Goal: Information Seeking & Learning: Learn about a topic

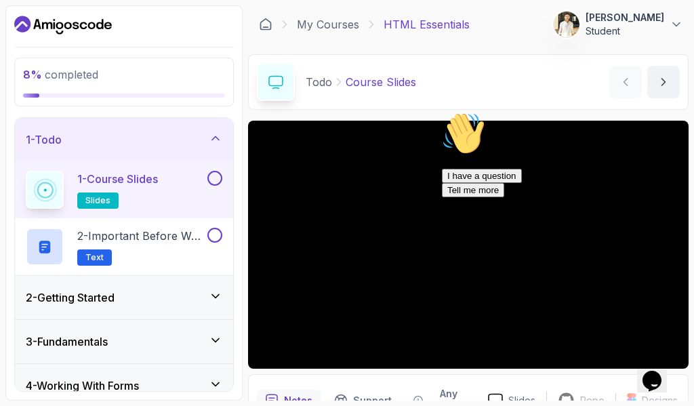
click at [217, 294] on icon at bounding box center [216, 296] width 14 height 14
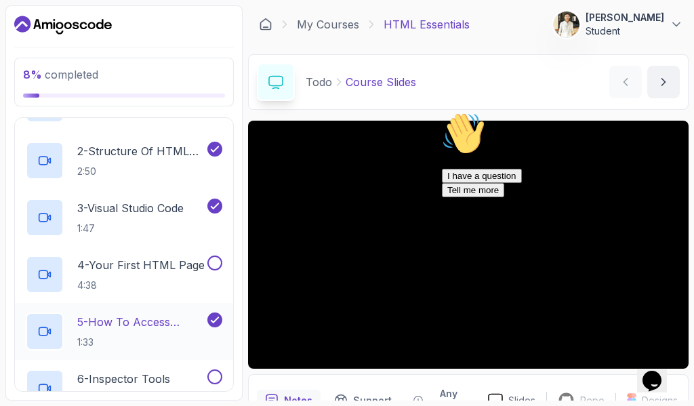
scroll to position [203, 0]
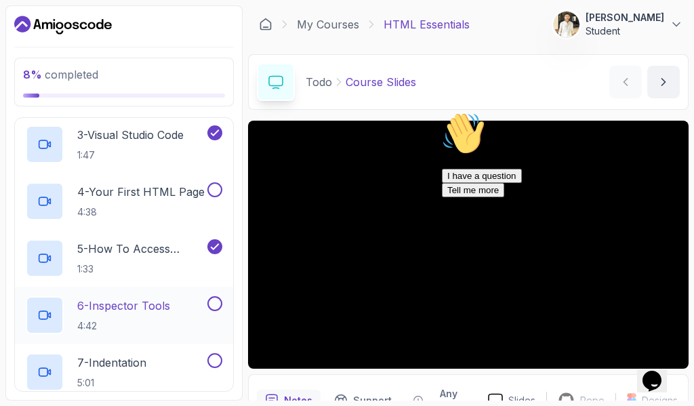
click at [158, 304] on p "6 - Inspector Tools" at bounding box center [123, 306] width 93 height 16
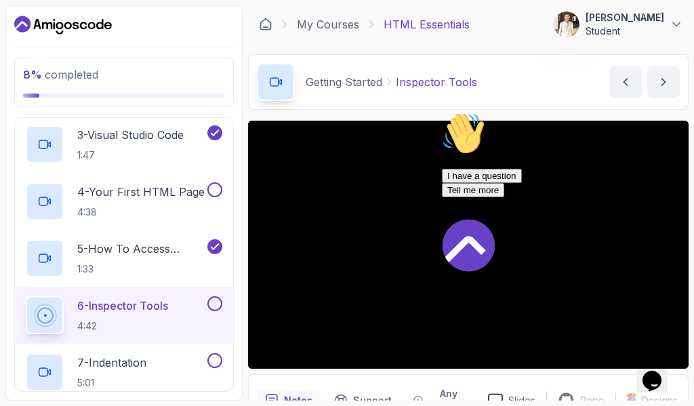
click at [442, 112] on icon "Chat attention grabber" at bounding box center [442, 112] width 0 height 0
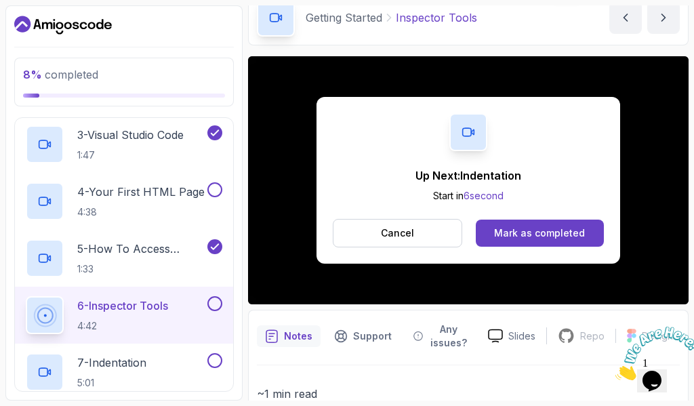
scroll to position [136, 0]
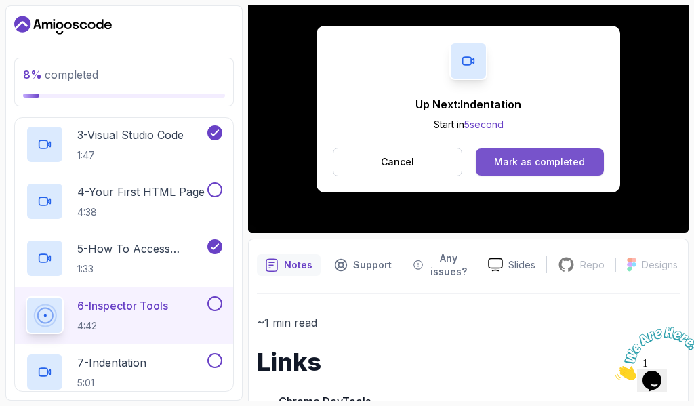
click at [561, 167] on div "Mark as completed" at bounding box center [539, 162] width 91 height 14
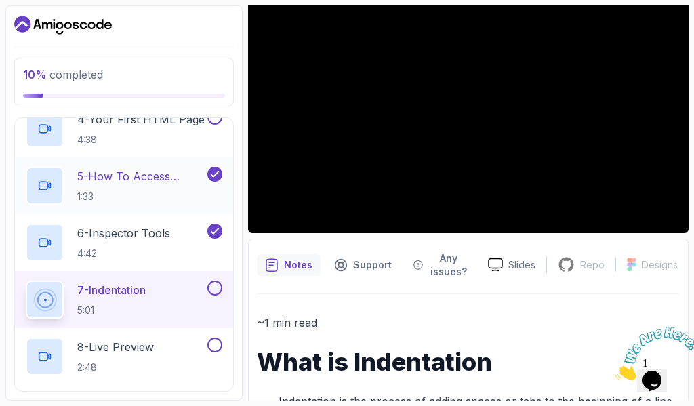
scroll to position [271, 0]
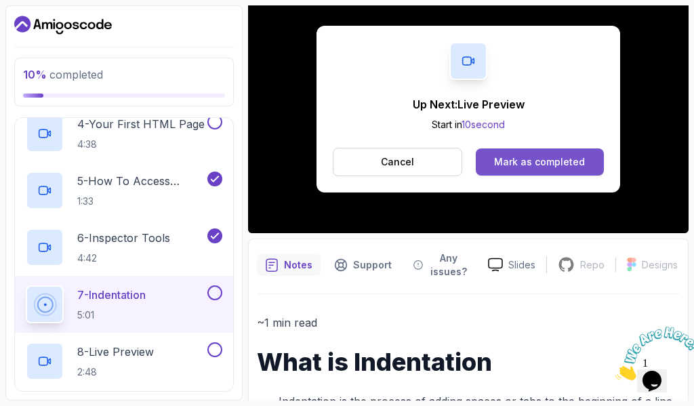
click at [555, 159] on div "Mark as completed" at bounding box center [539, 162] width 91 height 14
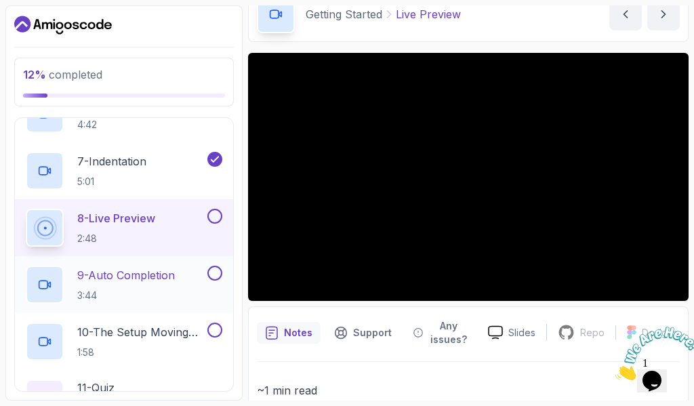
scroll to position [407, 0]
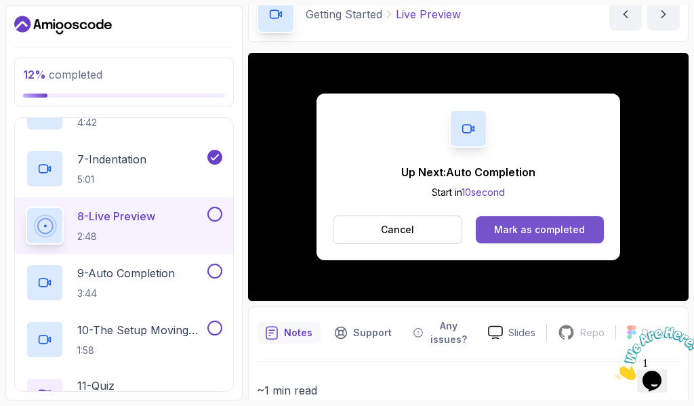
click at [563, 222] on button "Mark as completed" at bounding box center [540, 229] width 128 height 27
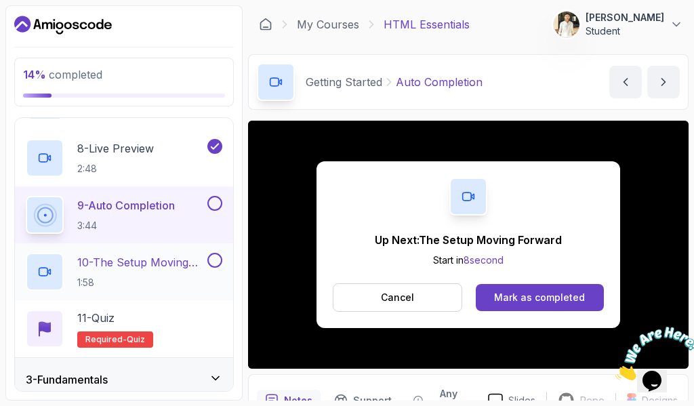
click at [137, 274] on h2 "10 - The Setup Moving Forward 1:58" at bounding box center [140, 271] width 127 height 35
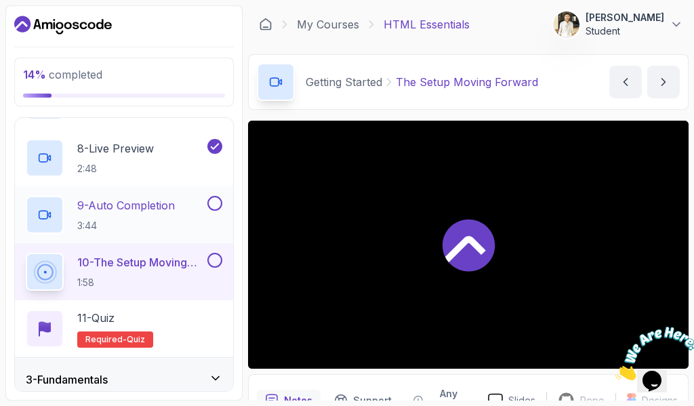
click at [182, 210] on div "9 - Auto Completion 3:44" at bounding box center [115, 215] width 179 height 38
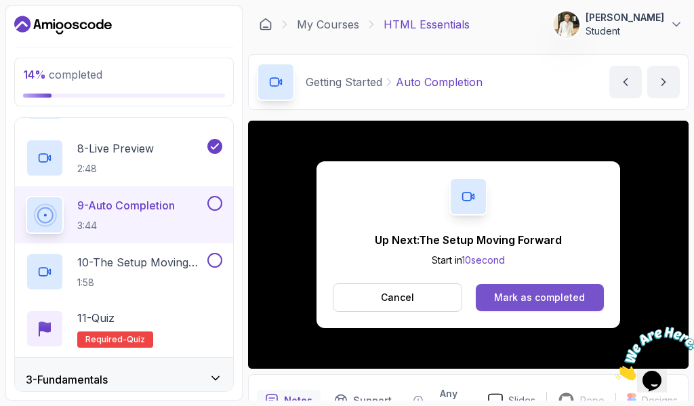
click at [527, 291] on div "Mark as completed" at bounding box center [539, 298] width 91 height 14
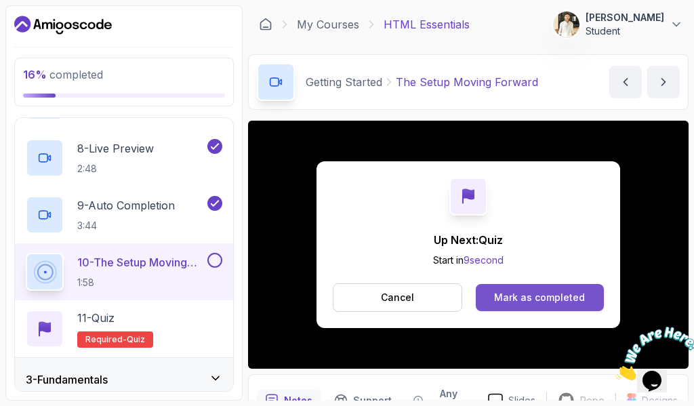
click at [527, 289] on button "Mark as completed" at bounding box center [540, 297] width 128 height 27
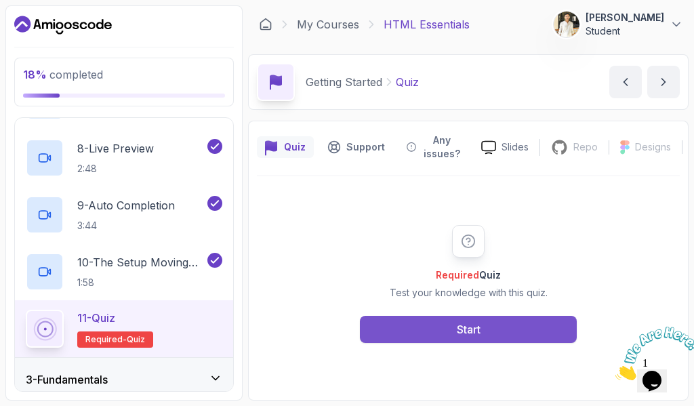
click at [519, 336] on button "Start" at bounding box center [468, 329] width 217 height 27
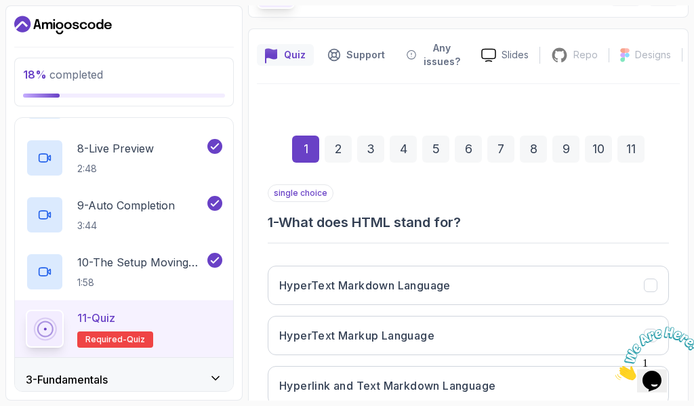
scroll to position [203, 0]
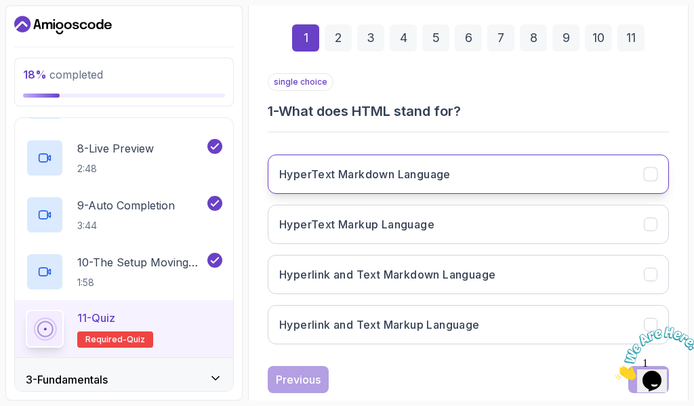
click at [335, 170] on h3 "HyperText Markdown Language" at bounding box center [365, 174] width 172 height 16
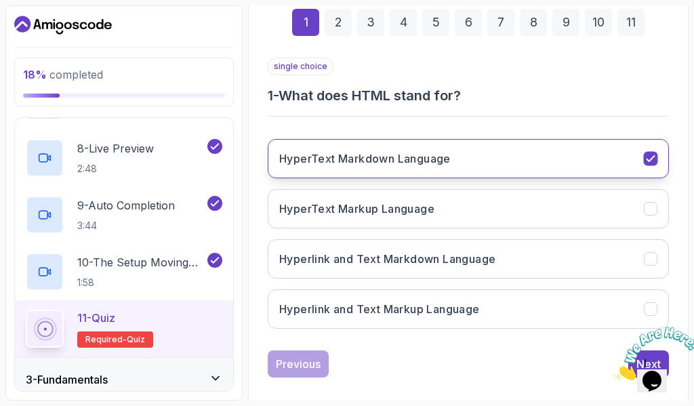
scroll to position [235, 0]
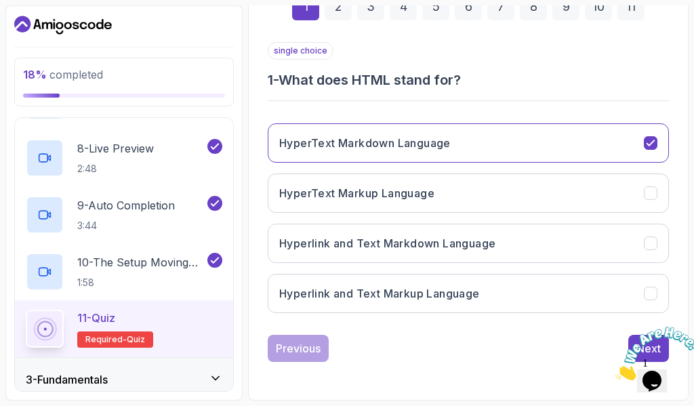
click at [616, 371] on icon "Close" at bounding box center [616, 377] width 0 height 12
click at [637, 343] on div "Next" at bounding box center [649, 348] width 24 height 16
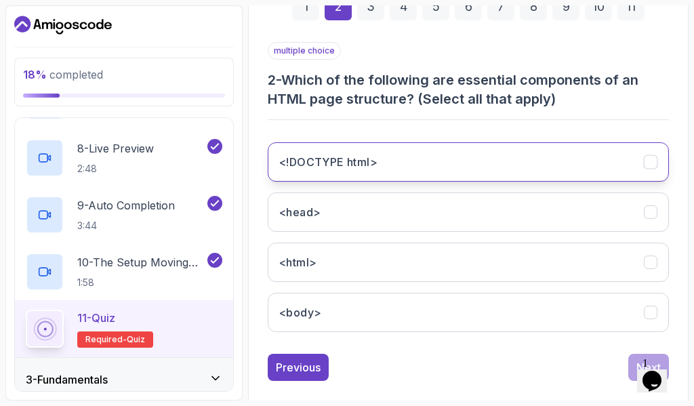
click at [390, 161] on button "<!DOCTYPE html>" at bounding box center [468, 161] width 401 height 39
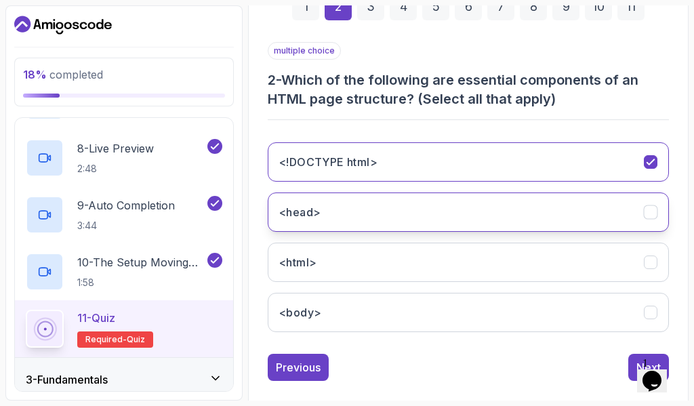
click at [401, 216] on button "<head>" at bounding box center [468, 212] width 401 height 39
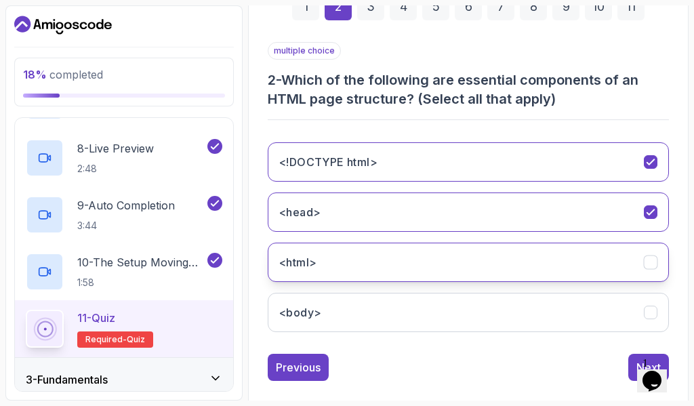
click at [403, 256] on button "<html>" at bounding box center [468, 262] width 401 height 39
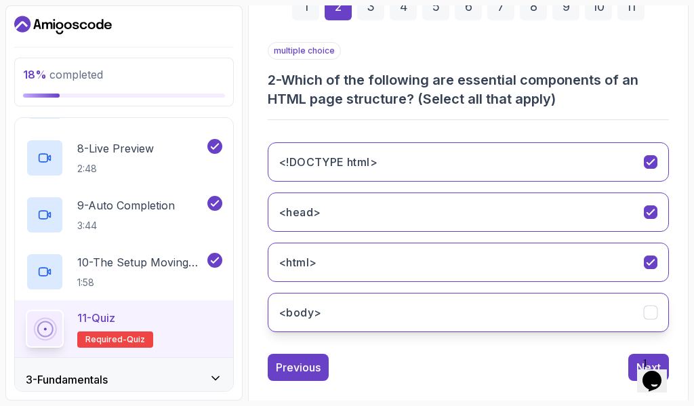
click at [399, 322] on button "<body>" at bounding box center [468, 312] width 401 height 39
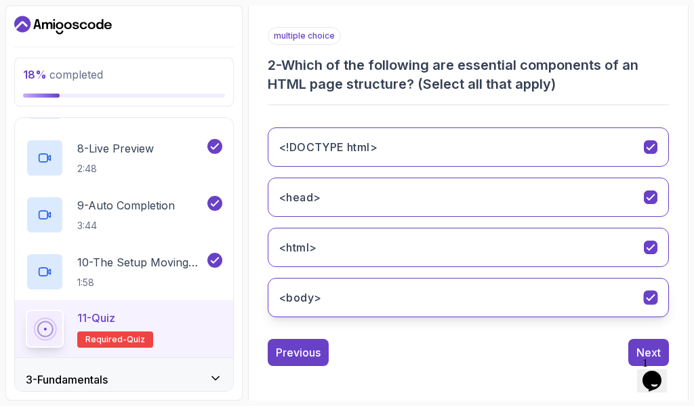
scroll to position [254, 0]
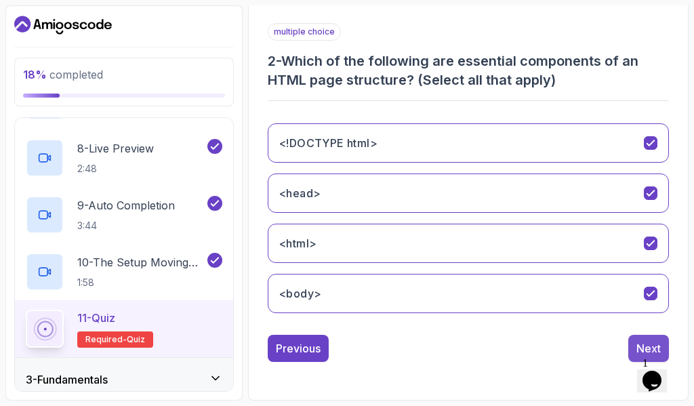
click at [654, 344] on div "Next" at bounding box center [649, 348] width 24 height 16
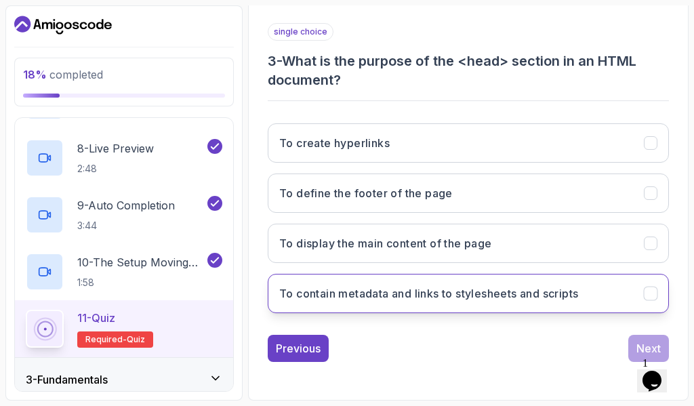
click at [390, 300] on h3 "To contain metadata and links to stylesheets and scripts" at bounding box center [428, 293] width 299 height 16
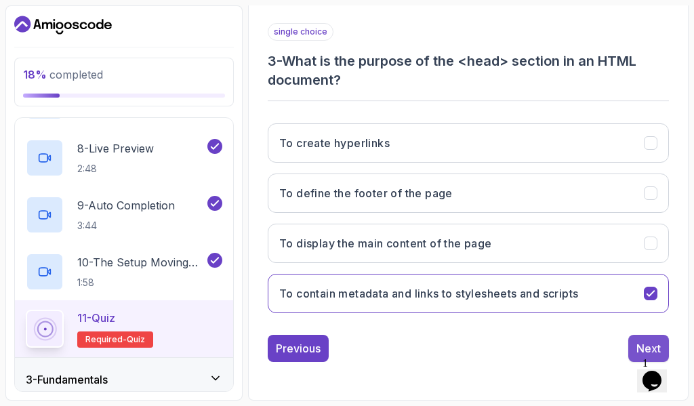
click at [631, 340] on button "Next" at bounding box center [648, 348] width 41 height 27
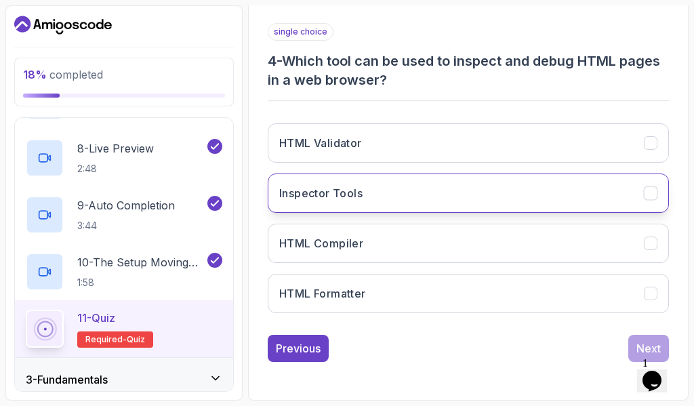
click at [407, 185] on button "Inspector Tools" at bounding box center [468, 193] width 401 height 39
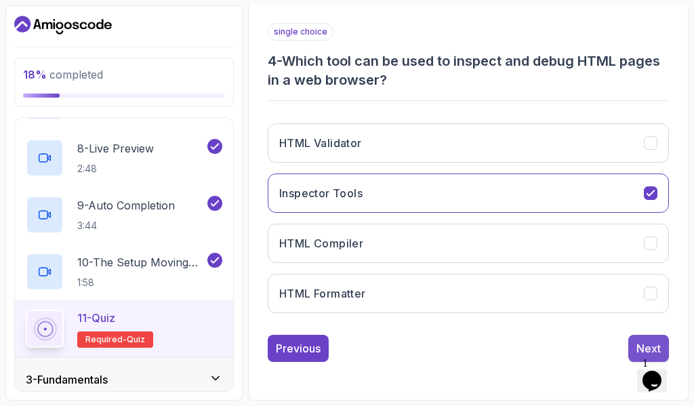
click at [637, 339] on button "Next" at bounding box center [648, 348] width 41 height 27
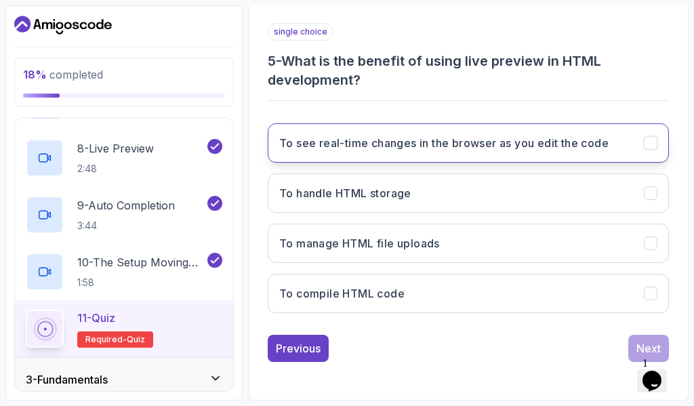
click at [389, 142] on h3 "To see real-time changes in the browser as you edit the code" at bounding box center [443, 143] width 329 height 16
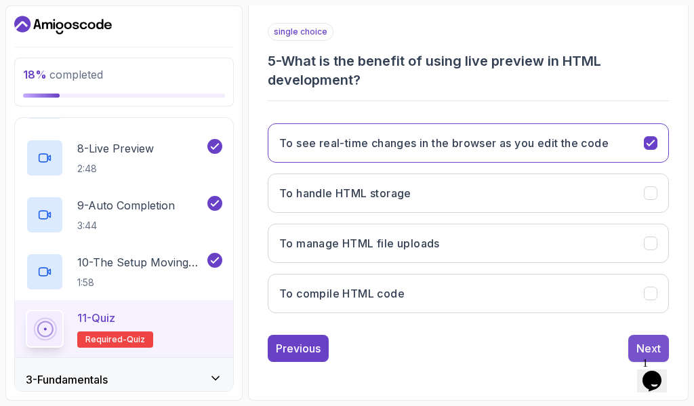
click at [639, 340] on div "Next" at bounding box center [649, 348] width 24 height 16
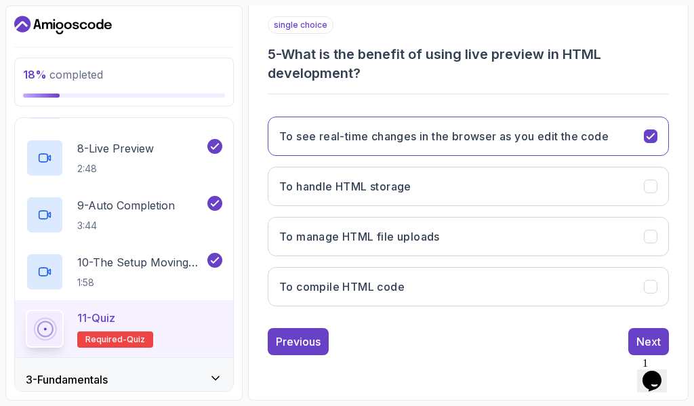
scroll to position [235, 0]
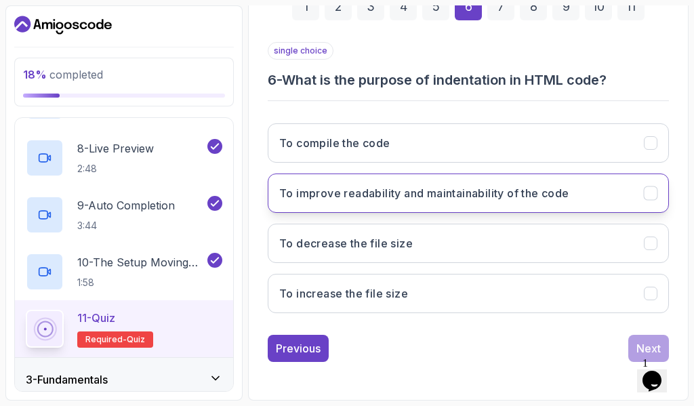
click at [372, 193] on h3 "To improve readability and maintainability of the code" at bounding box center [424, 193] width 290 height 16
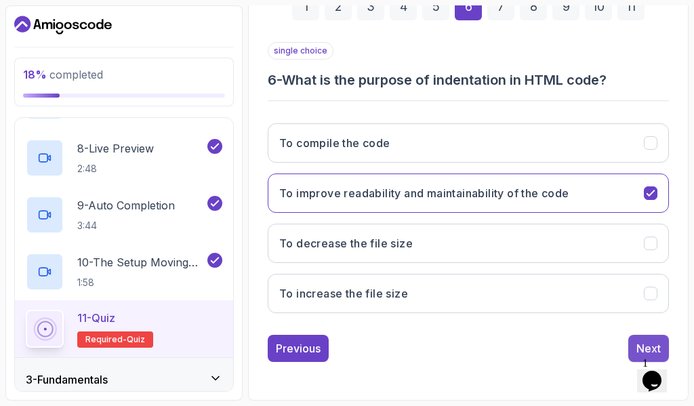
click at [637, 339] on button "Next" at bounding box center [648, 348] width 41 height 27
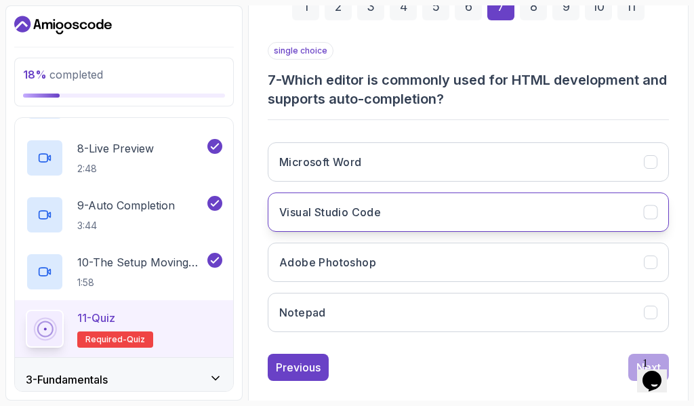
click at [369, 212] on h3 "Visual Studio Code" at bounding box center [330, 212] width 102 height 16
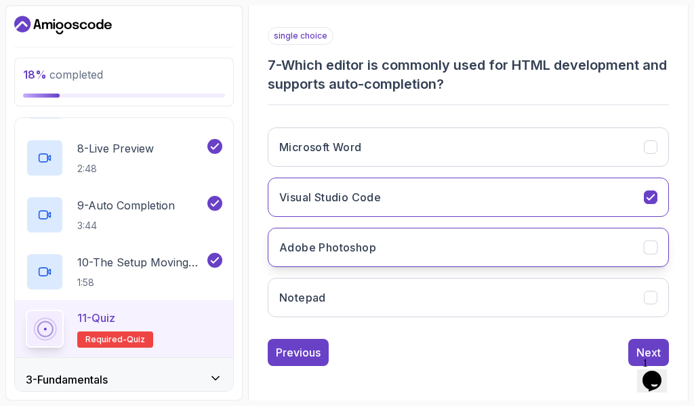
scroll to position [254, 0]
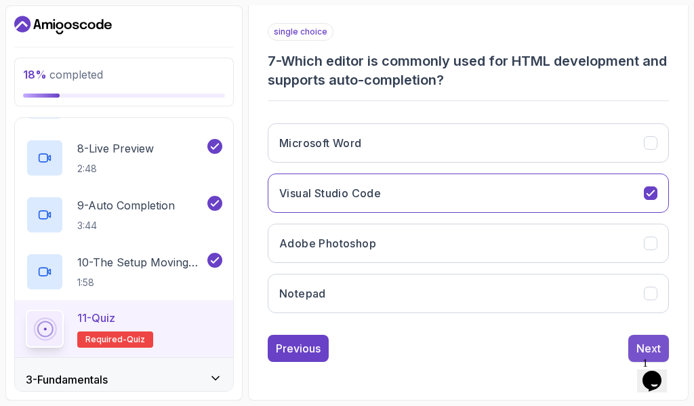
click at [635, 348] on button "Next" at bounding box center [648, 348] width 41 height 27
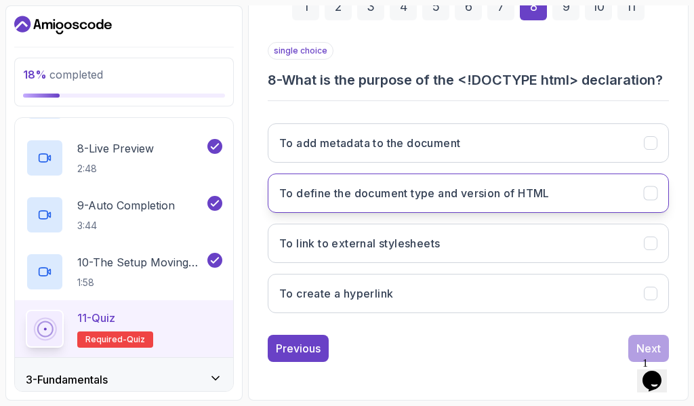
click at [401, 194] on h3 "To define the document type and version of HTML" at bounding box center [414, 193] width 270 height 16
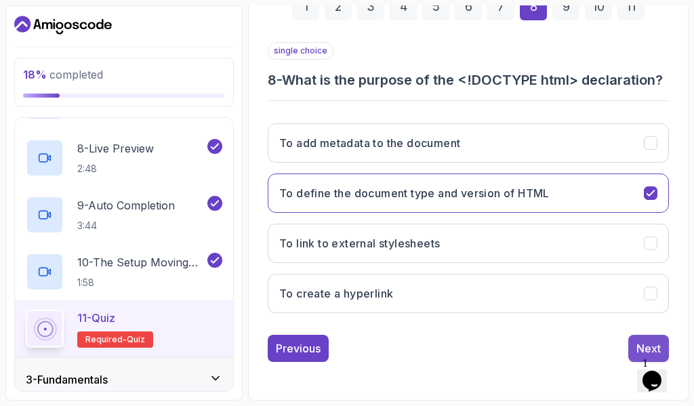
click at [644, 336] on button "Next" at bounding box center [648, 348] width 41 height 27
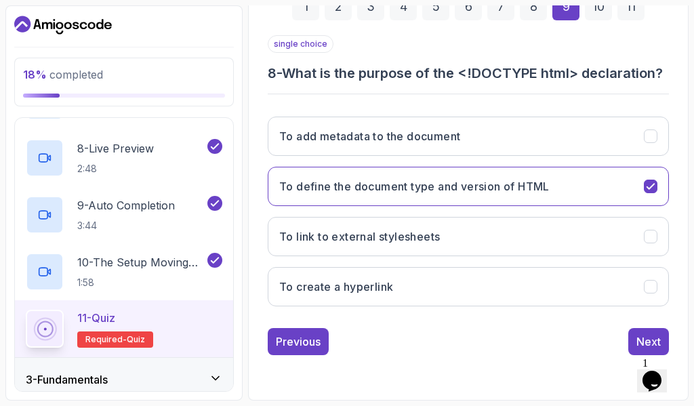
scroll to position [235, 0]
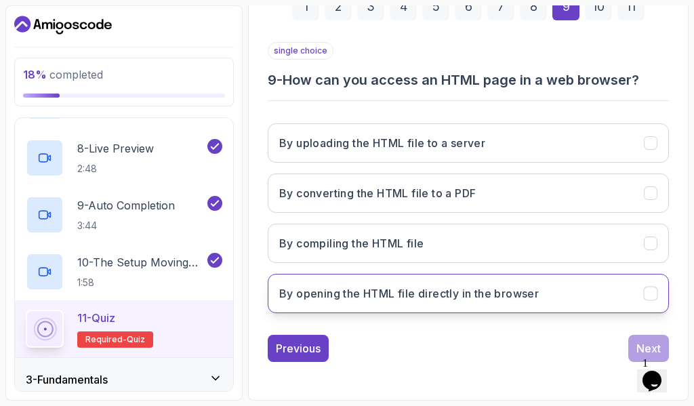
click at [428, 306] on button "By opening the HTML file directly in the browser" at bounding box center [468, 293] width 401 height 39
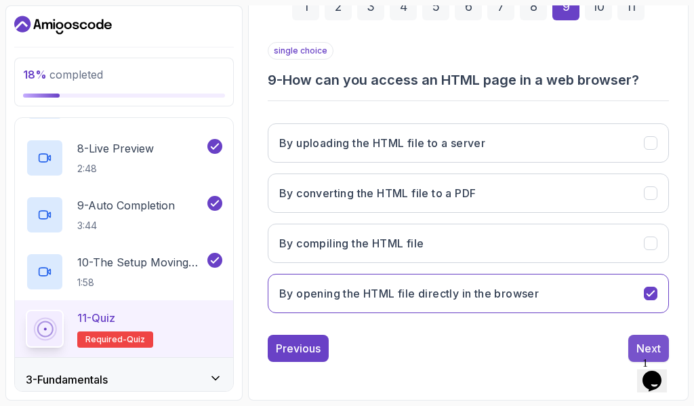
click at [643, 342] on div "Next" at bounding box center [649, 348] width 24 height 16
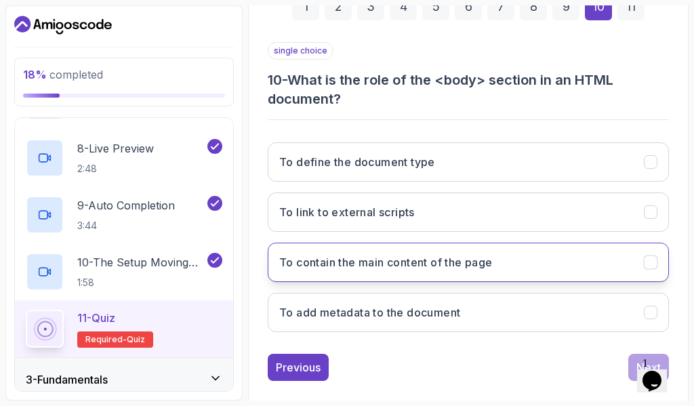
click at [417, 268] on h3 "To contain the main content of the page" at bounding box center [386, 262] width 214 height 16
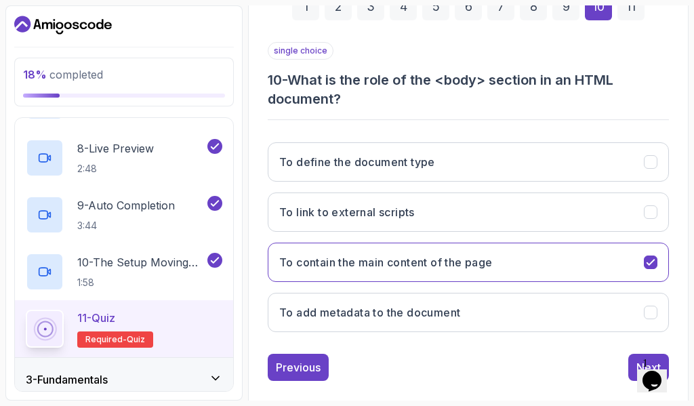
click at [626, 363] on div "Previous Next" at bounding box center [468, 367] width 401 height 27
click at [628, 372] on button "Next" at bounding box center [648, 367] width 41 height 27
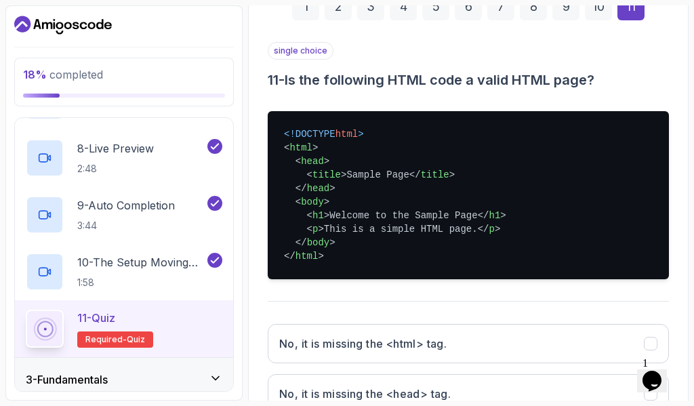
click at [311, 197] on span "body" at bounding box center [312, 202] width 23 height 11
click at [319, 235] on pre "<!DOCTYPE html > < html > < head > < title > Sample Page </ title > </ head > <…" at bounding box center [468, 195] width 401 height 168
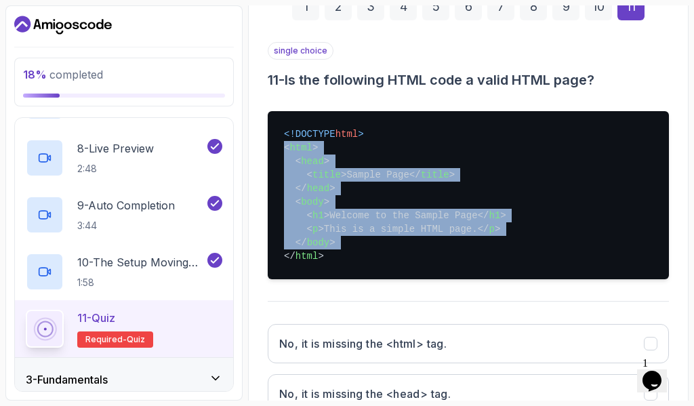
drag, startPoint x: 285, startPoint y: 146, endPoint x: 280, endPoint y: 250, distance: 104.5
click at [280, 250] on pre "<!DOCTYPE html > < html > < head > < title > Sample Page </ title > </ head > <…" at bounding box center [468, 195] width 401 height 168
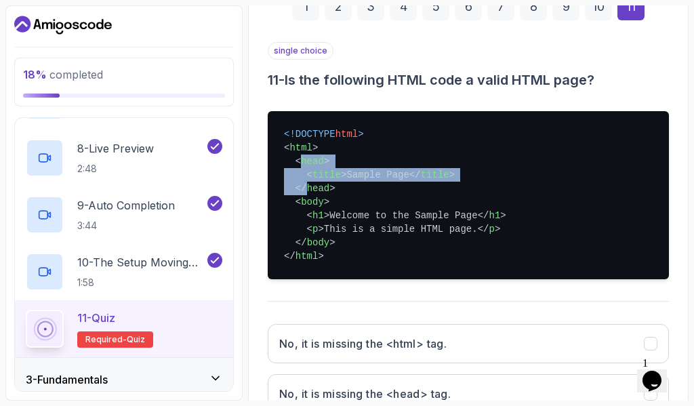
drag, startPoint x: 298, startPoint y: 163, endPoint x: 306, endPoint y: 186, distance: 23.8
click at [306, 186] on pre "<!DOCTYPE html > < html > < head > < title > Sample Page </ title > </ head > <…" at bounding box center [468, 195] width 401 height 168
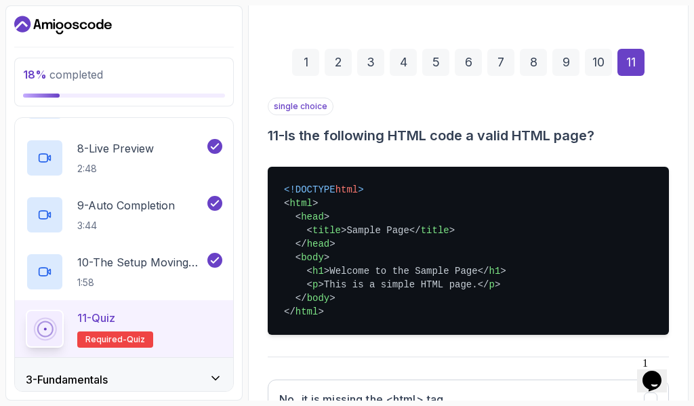
scroll to position [164, 0]
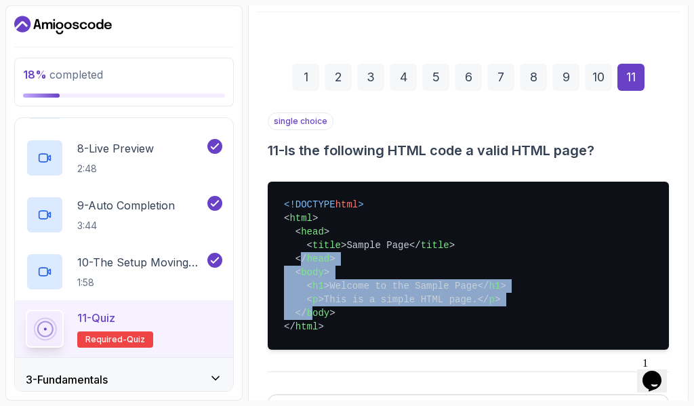
drag, startPoint x: 304, startPoint y: 269, endPoint x: 317, endPoint y: 342, distance: 74.5
click at [310, 320] on pre "<!DOCTYPE html > < html > < head > < title > Sample Page </ title > </ head > <…" at bounding box center [468, 266] width 401 height 168
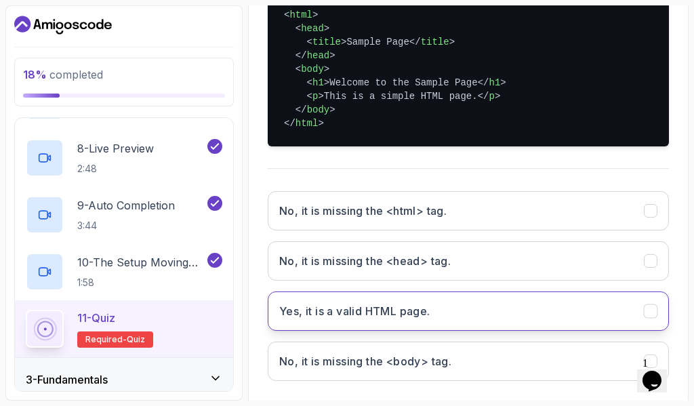
click at [359, 316] on h3 "Yes, it is a valid HTML page." at bounding box center [354, 311] width 151 height 16
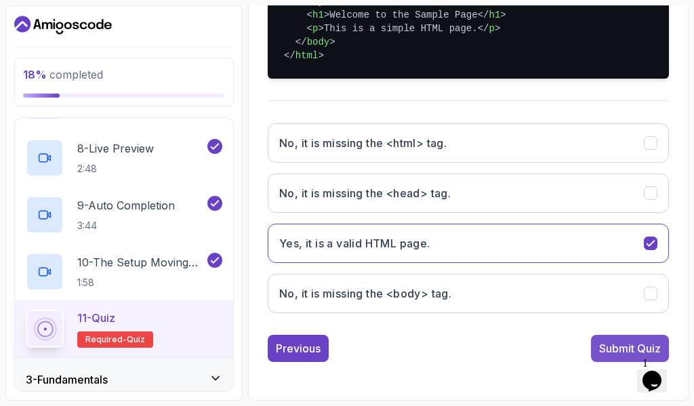
click at [609, 340] on div "Submit Quiz" at bounding box center [630, 348] width 62 height 16
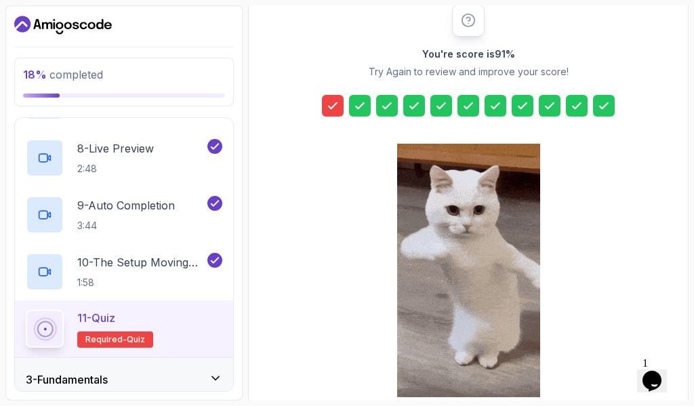
scroll to position [54, 0]
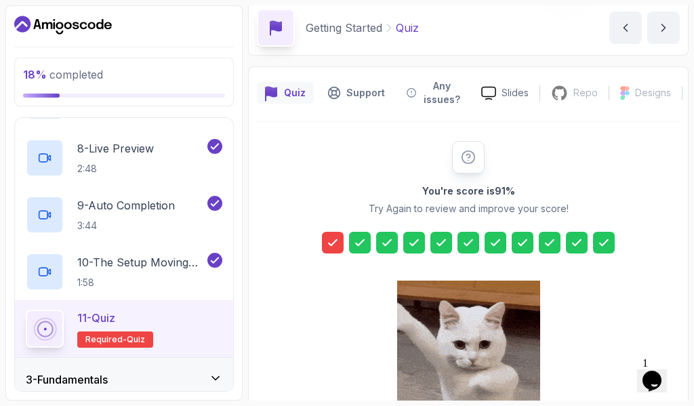
click at [331, 245] on icon at bounding box center [333, 242] width 8 height 5
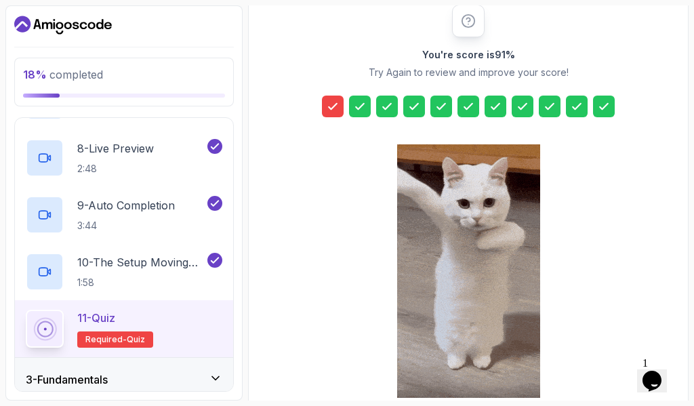
scroll to position [258, 0]
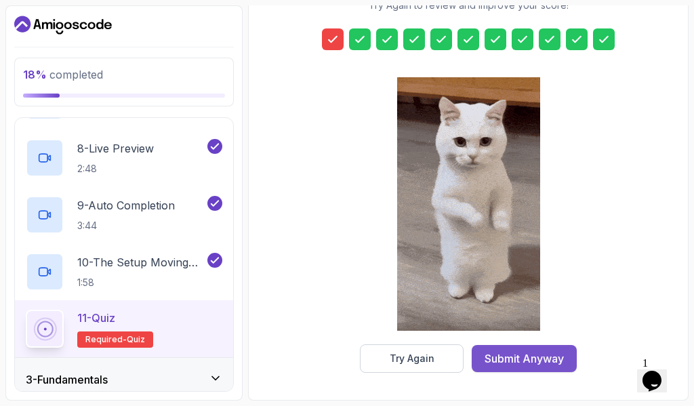
click at [536, 353] on div "Submit Anyway" at bounding box center [524, 358] width 79 height 16
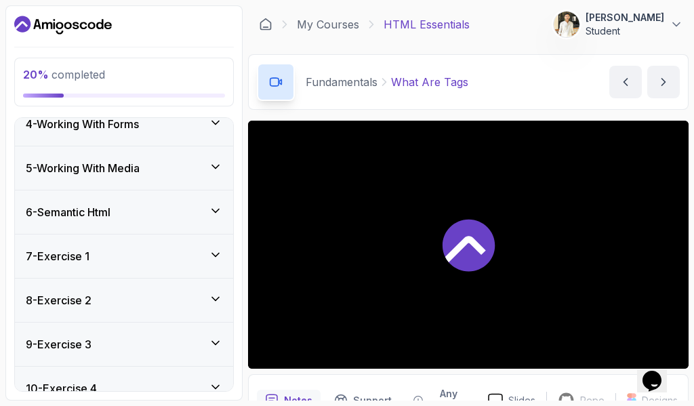
scroll to position [759, 0]
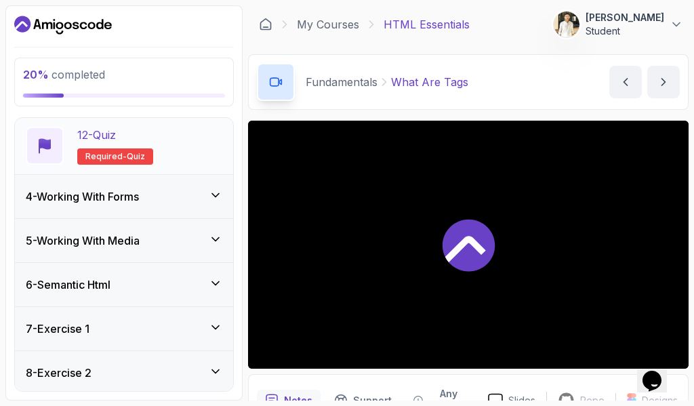
click at [118, 158] on span "Required-" at bounding box center [105, 156] width 41 height 11
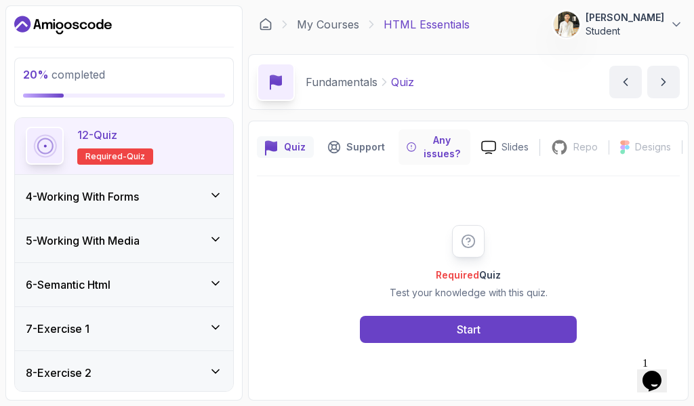
click at [435, 144] on p "Any issues?" at bounding box center [442, 147] width 41 height 27
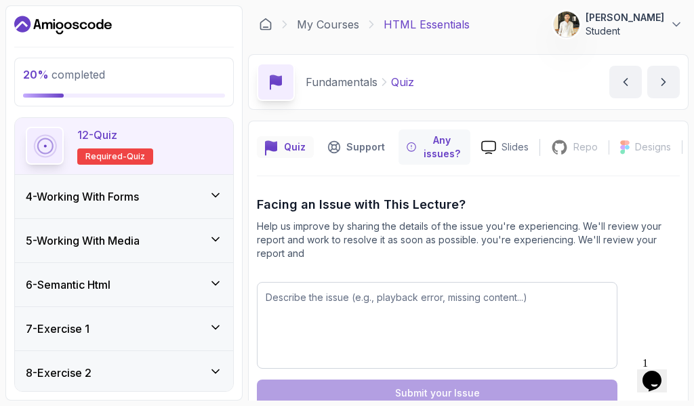
click at [293, 141] on p "Quiz" at bounding box center [295, 147] width 22 height 14
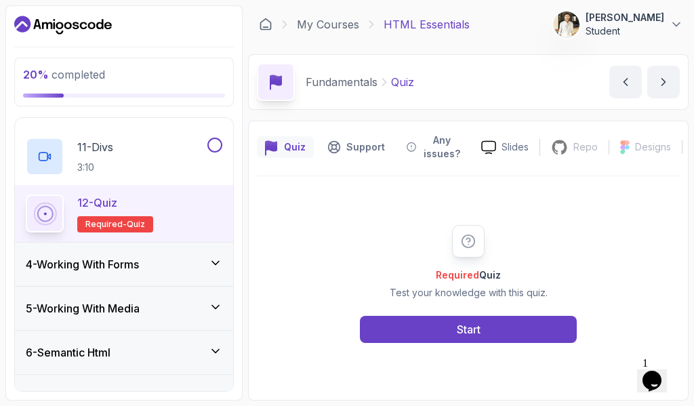
click at [177, 271] on div "4 - Working With Forms" at bounding box center [124, 264] width 197 height 16
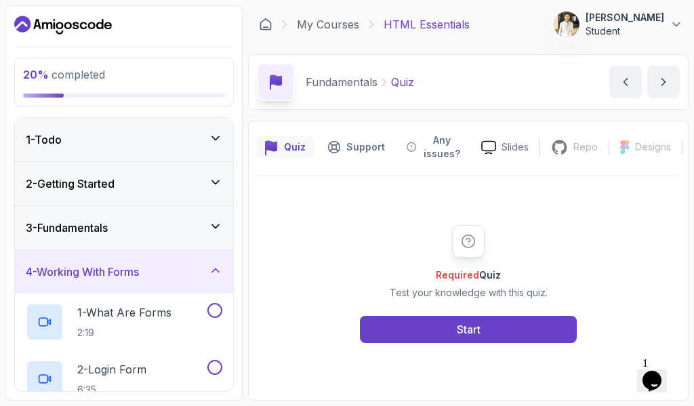
click at [197, 275] on div "4 - Working With Forms" at bounding box center [124, 272] width 197 height 16
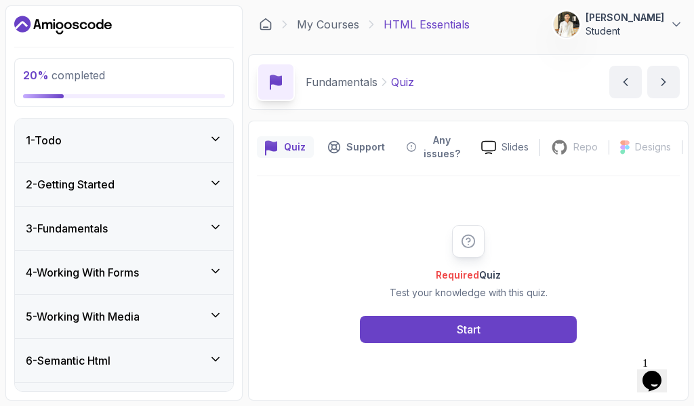
click at [209, 180] on icon at bounding box center [216, 183] width 14 height 14
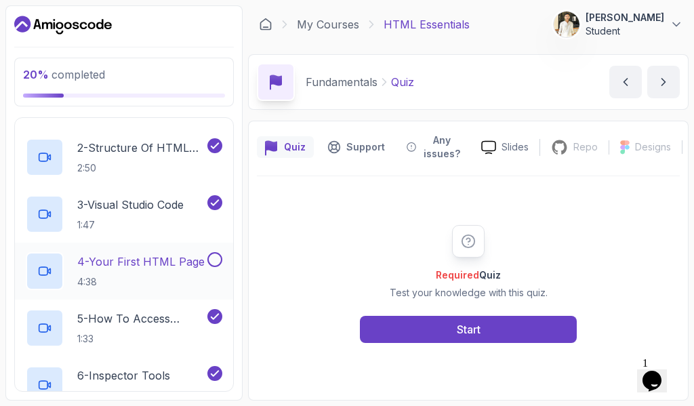
scroll to position [136, 0]
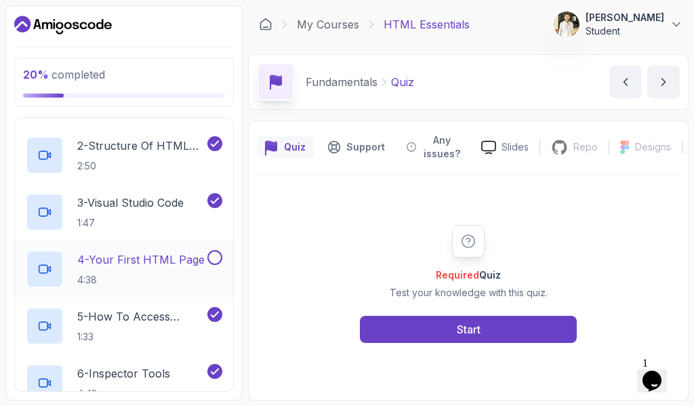
click at [203, 246] on div "4 - Your First HTML Page 4:38" at bounding box center [124, 269] width 218 height 57
click at [203, 252] on p "4 - Your First HTML Page" at bounding box center [140, 260] width 127 height 16
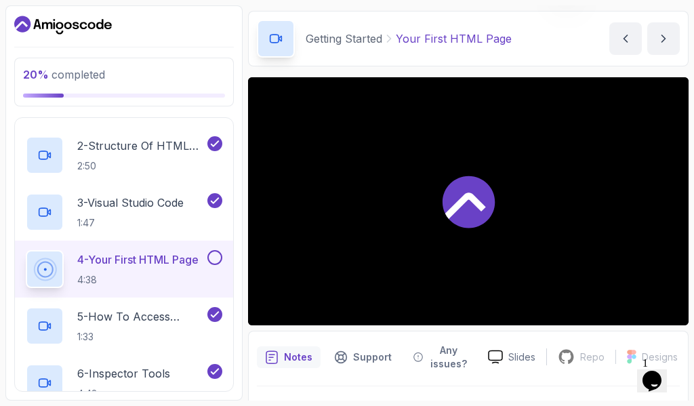
scroll to position [68, 0]
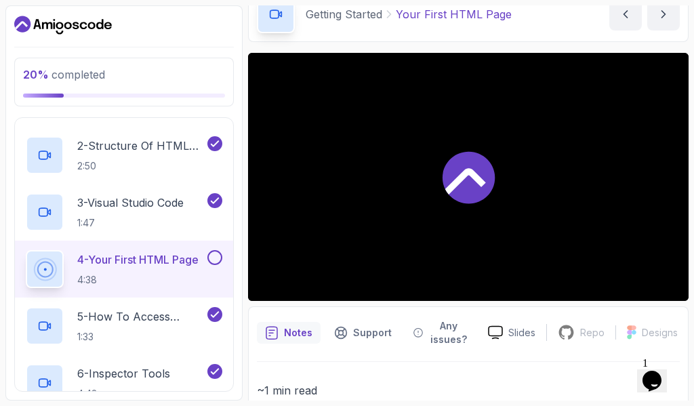
click at [649, 372] on icon "$i18n('chat', 'chat_widget')" at bounding box center [652, 381] width 19 height 20
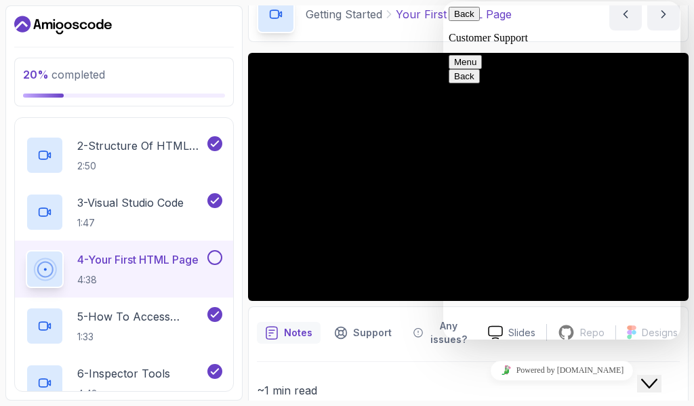
click at [461, 21] on button "Back" at bounding box center [464, 14] width 31 height 14
click at [651, 375] on button "Close Chat This icon closes the chat window." at bounding box center [649, 384] width 24 height 18
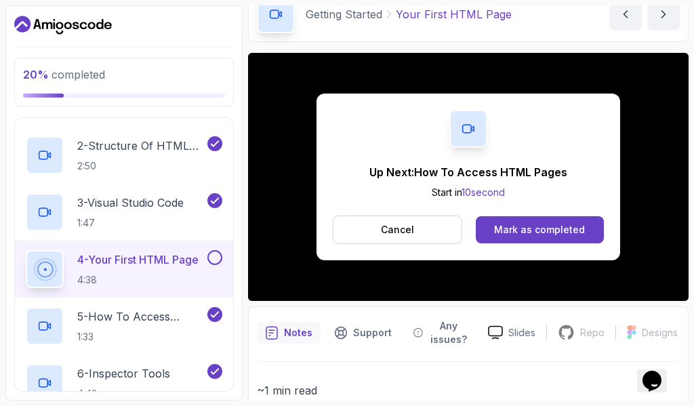
click at [542, 243] on div "Cancel Mark as completed" at bounding box center [468, 230] width 271 height 28
click at [544, 233] on div "Mark as completed" at bounding box center [539, 230] width 91 height 14
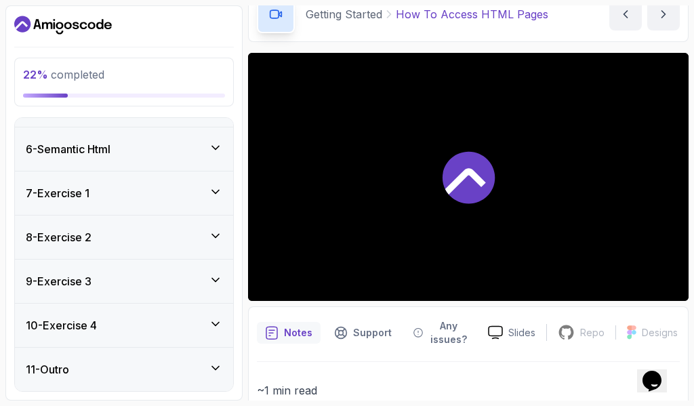
scroll to position [702, 0]
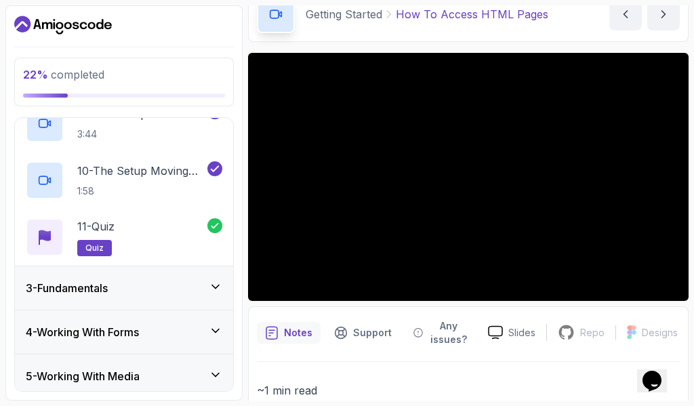
click at [195, 292] on div "3 - Fundamentals" at bounding box center [124, 288] width 197 height 16
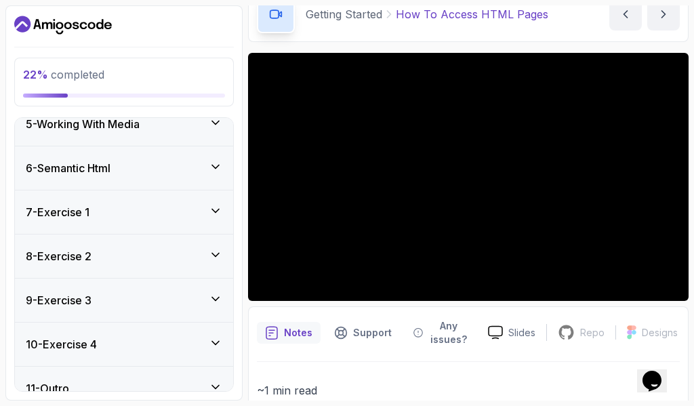
scroll to position [894, 0]
